Goal: Find specific page/section: Find specific page/section

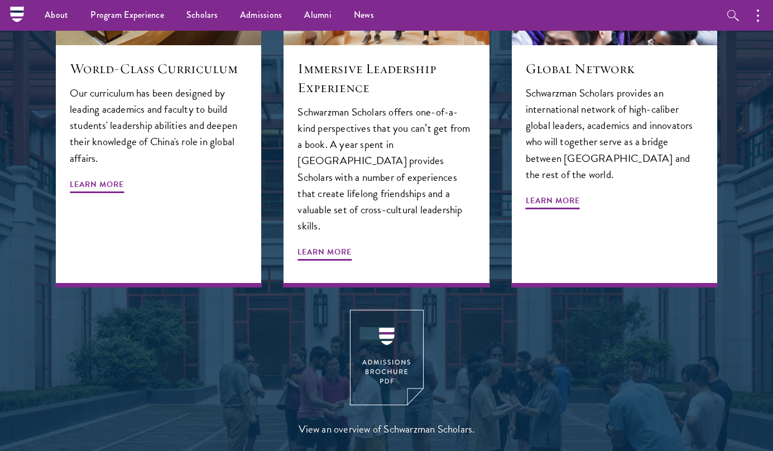
scroll to position [1103, 0]
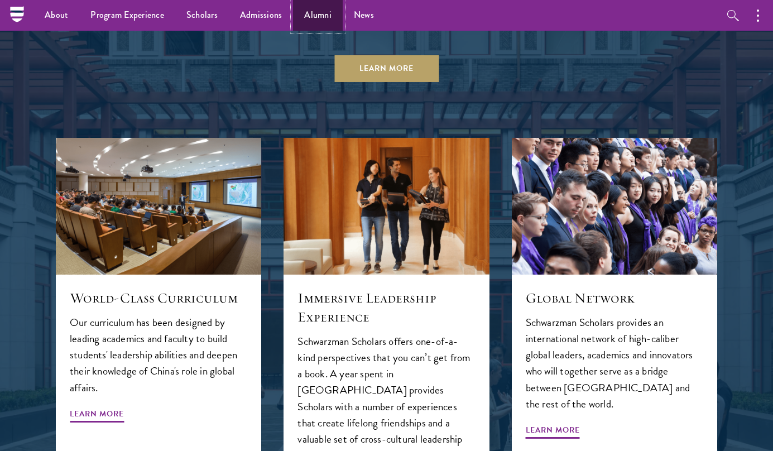
click at [313, 22] on link "Alumni" at bounding box center [318, 15] width 50 height 31
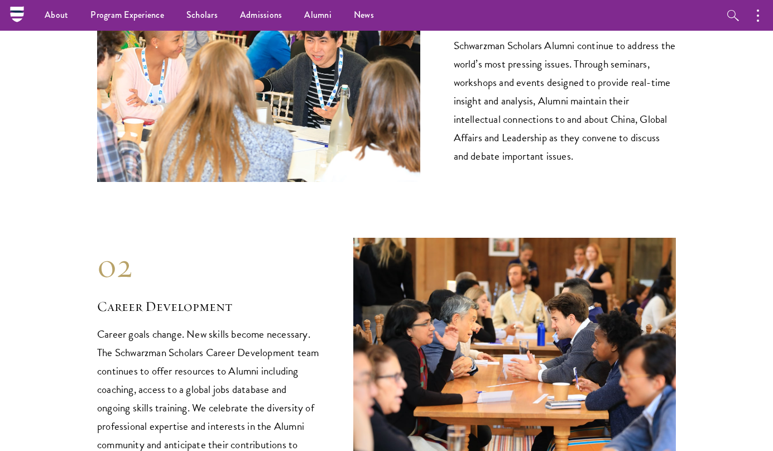
scroll to position [1176, 0]
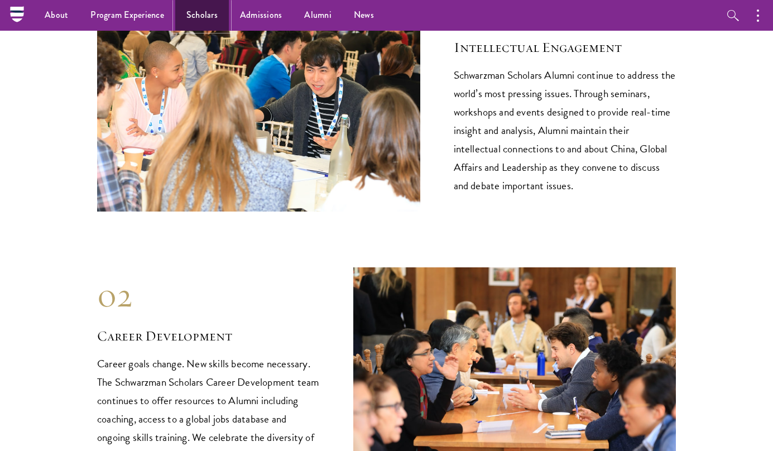
click at [191, 10] on link "Scholars" at bounding box center [202, 15] width 54 height 31
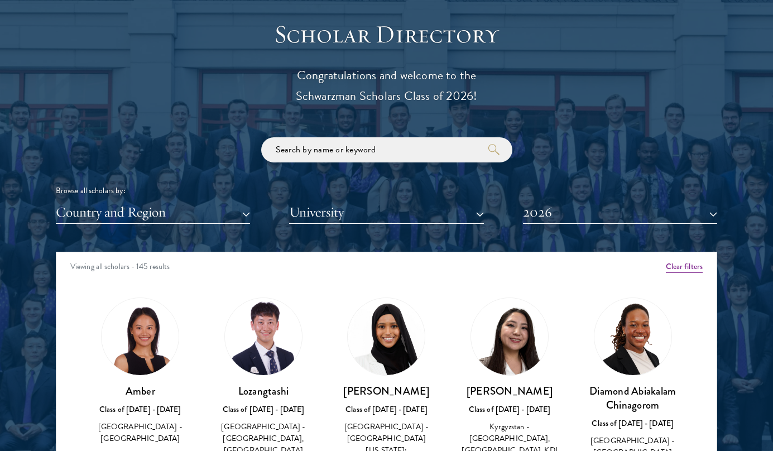
scroll to position [1299, 0]
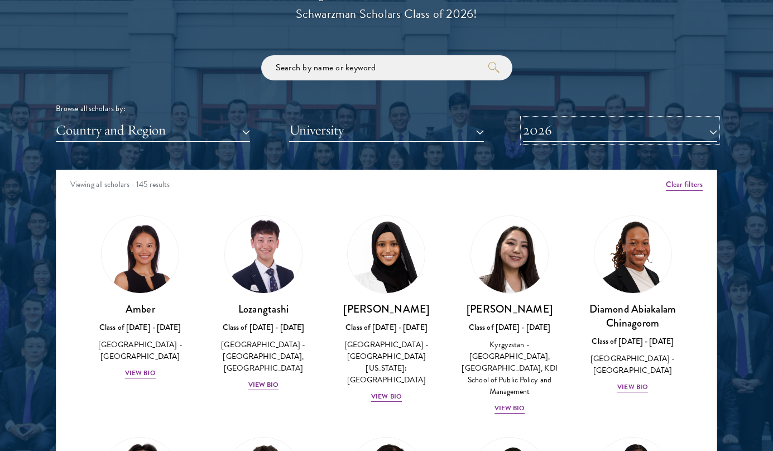
click at [565, 138] on button "2026" at bounding box center [620, 130] width 194 height 23
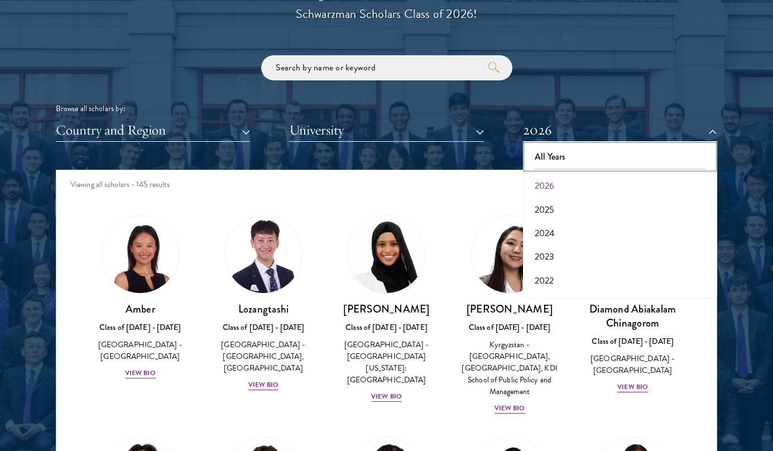
click at [563, 156] on button "All Years" at bounding box center [620, 156] width 188 height 23
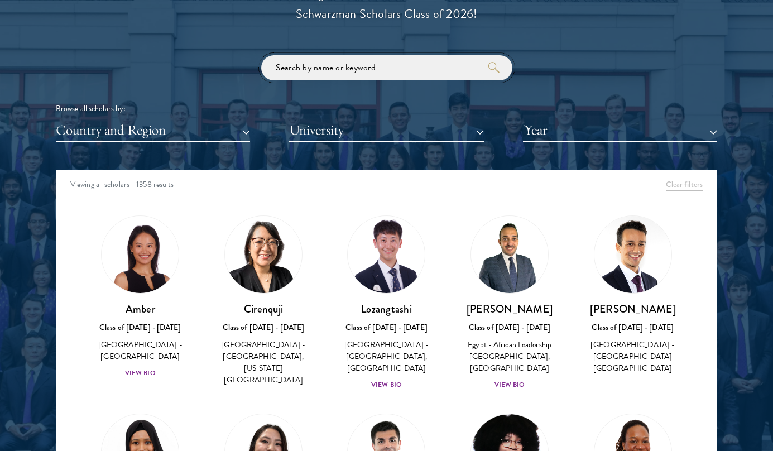
click at [354, 57] on input "search" at bounding box center [386, 67] width 251 height 25
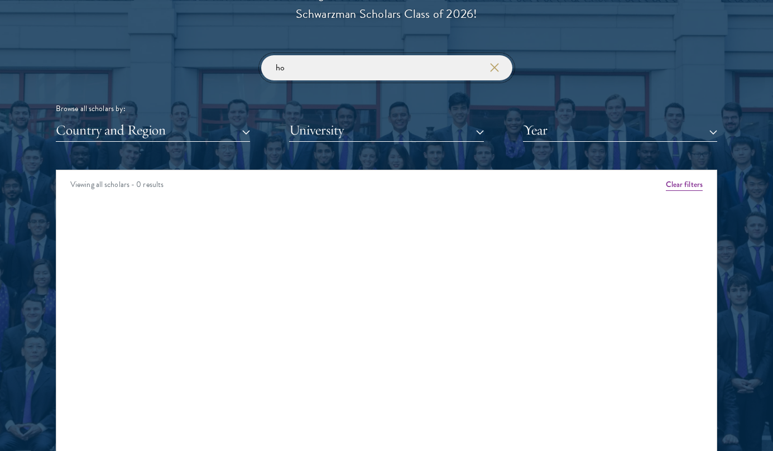
type input "h"
